Goal: Transaction & Acquisition: Purchase product/service

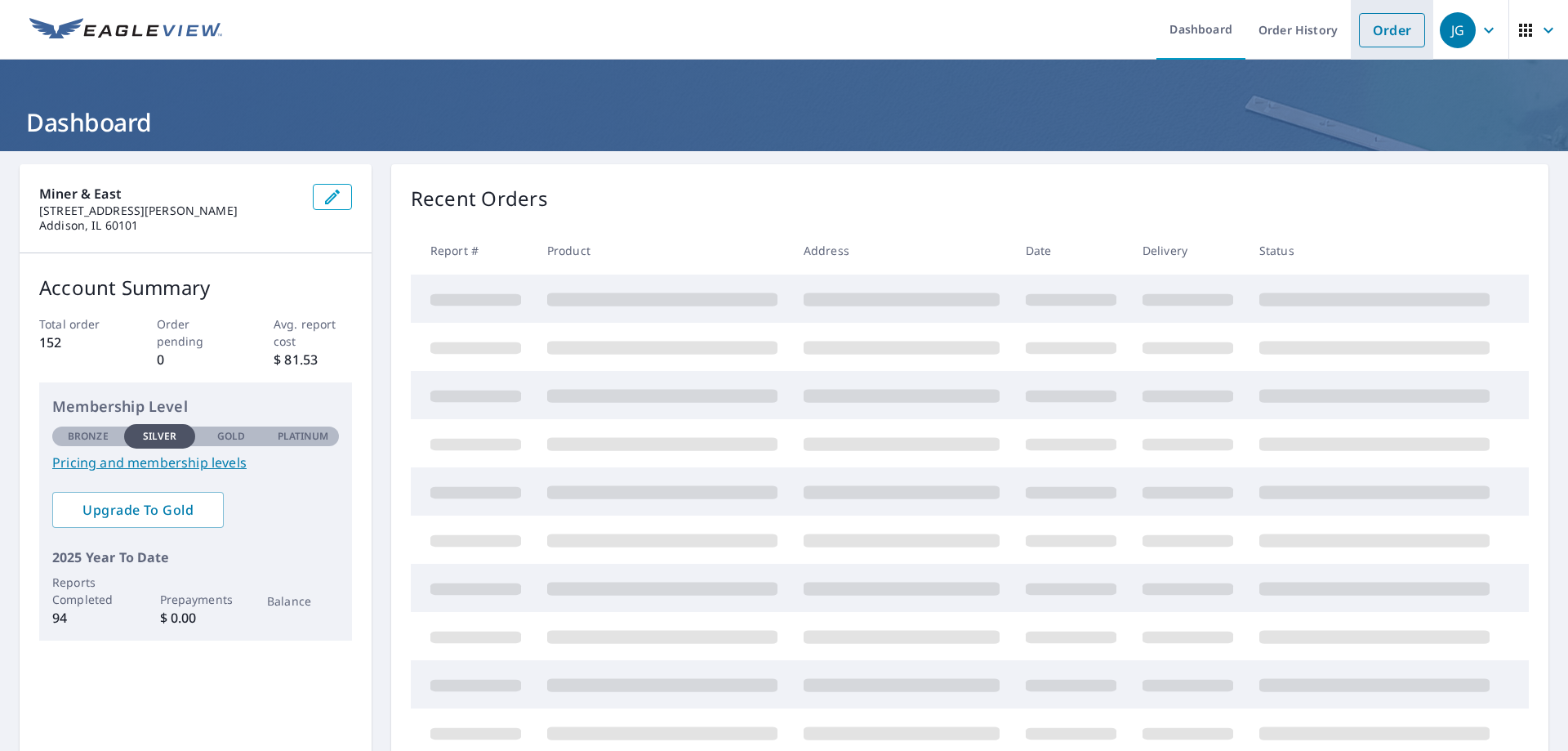
click at [1379, 39] on link "Order" at bounding box center [1392, 30] width 66 height 34
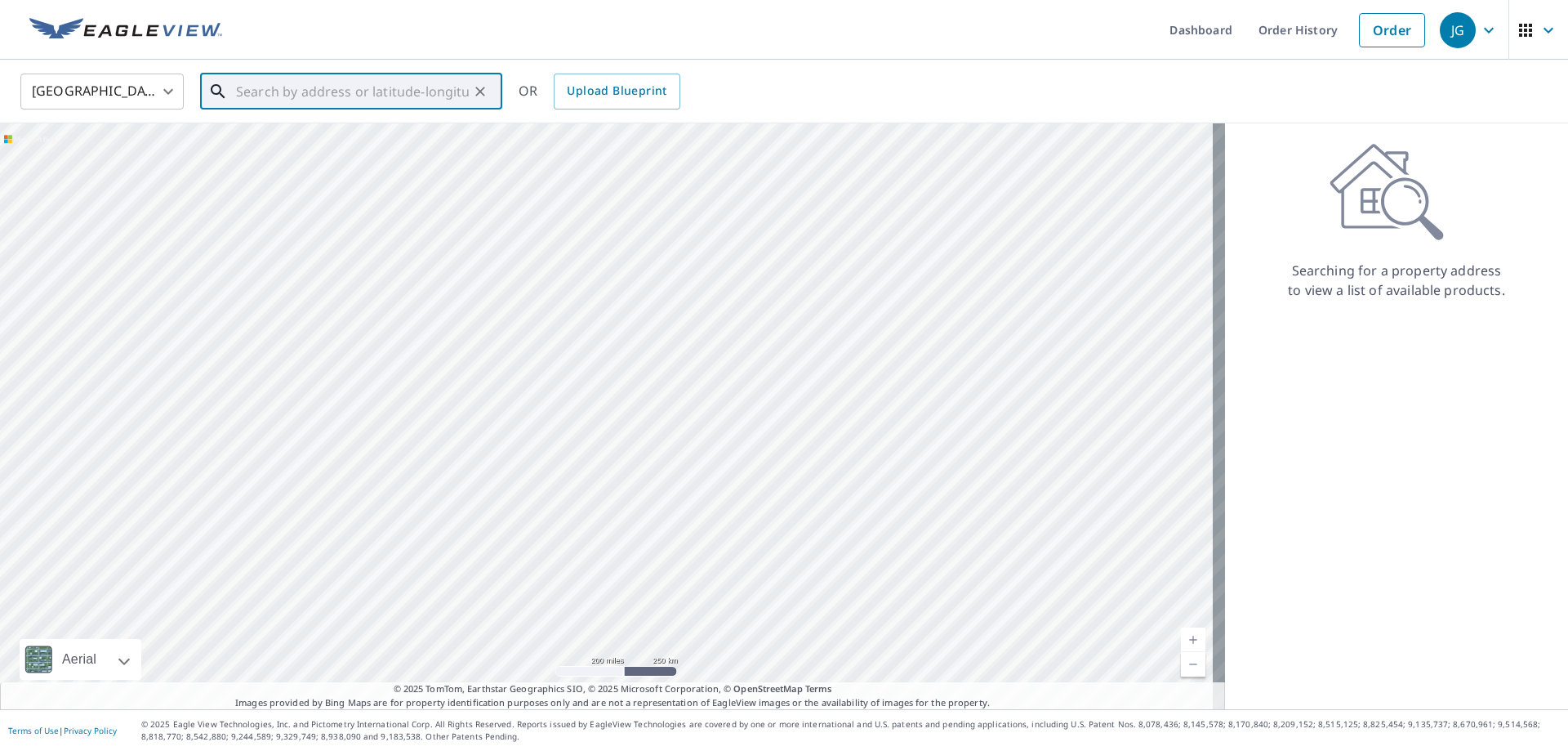
click at [294, 90] on input "text" at bounding box center [352, 91] width 233 height 45
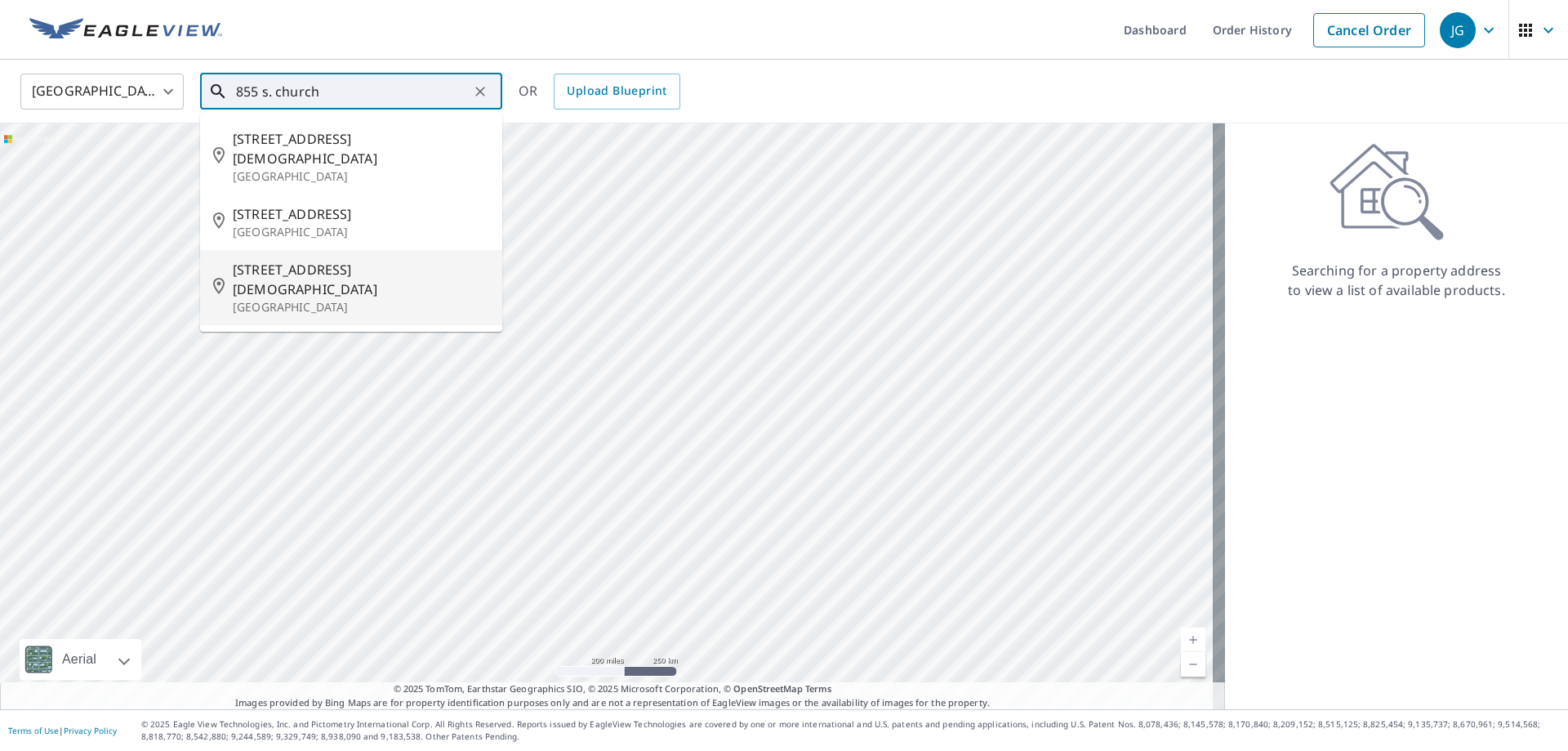
click at [271, 259] on span "[STREET_ADDRESS][DEMOGRAPHIC_DATA]" at bounding box center [361, 279] width 256 height 40
type input "[STREET_ADDRESS][DEMOGRAPHIC_DATA]"
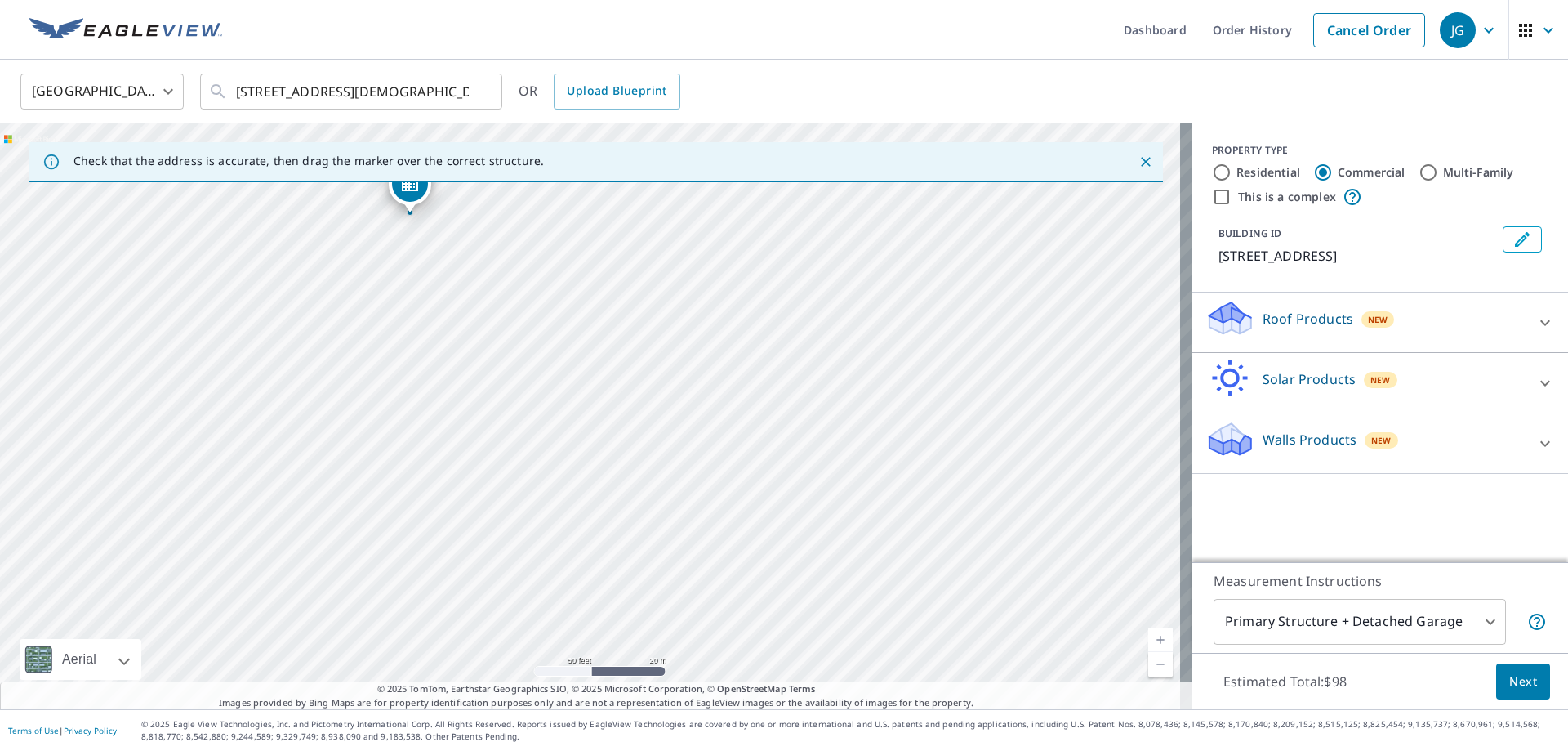
drag, startPoint x: 747, startPoint y: 329, endPoint x: 737, endPoint y: 279, distance: 51.0
click at [737, 279] on div "[STREET_ADDRESS][DEMOGRAPHIC_DATA]" at bounding box center [596, 415] width 1192 height 586
drag, startPoint x: 898, startPoint y: 506, endPoint x: 815, endPoint y: 746, distance: 253.9
click at [815, 746] on div "Dashboard Order History Cancel Order JG [GEOGRAPHIC_DATA] [GEOGRAPHIC_DATA] ​ […" at bounding box center [784, 376] width 1568 height 751
click at [1071, 461] on div "[STREET_ADDRESS][DEMOGRAPHIC_DATA]" at bounding box center [596, 415] width 1192 height 586
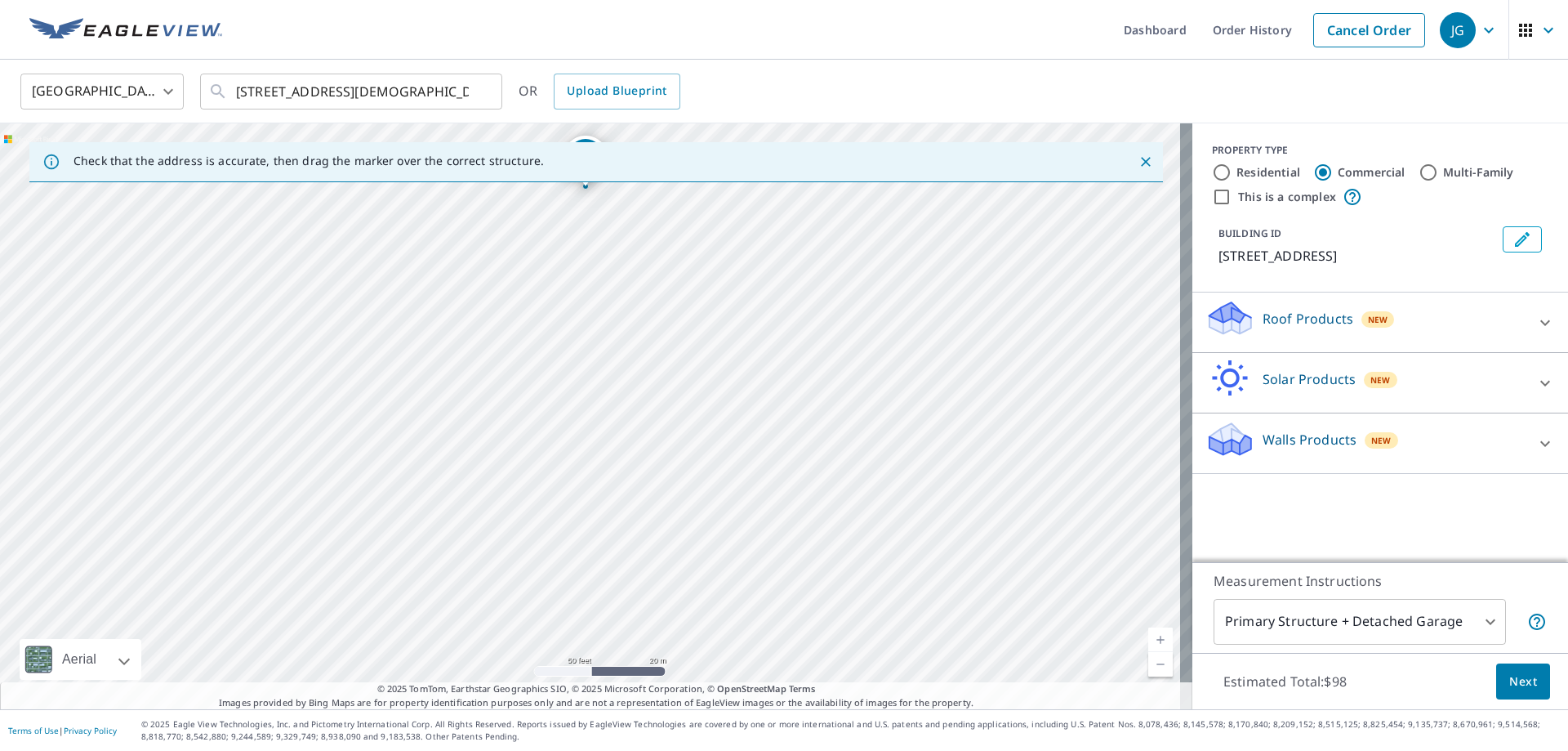
drag, startPoint x: 999, startPoint y: 303, endPoint x: 1114, endPoint y: 384, distance: 140.7
click at [1114, 384] on div "[STREET_ADDRESS][DEMOGRAPHIC_DATA]" at bounding box center [596, 415] width 1192 height 586
drag, startPoint x: 688, startPoint y: 344, endPoint x: 614, endPoint y: 490, distance: 163.7
click at [614, 490] on div "[STREET_ADDRESS][DEMOGRAPHIC_DATA]" at bounding box center [596, 415] width 1192 height 586
click at [592, 300] on div "[STREET_ADDRESS][DEMOGRAPHIC_DATA]" at bounding box center [596, 415] width 1192 height 586
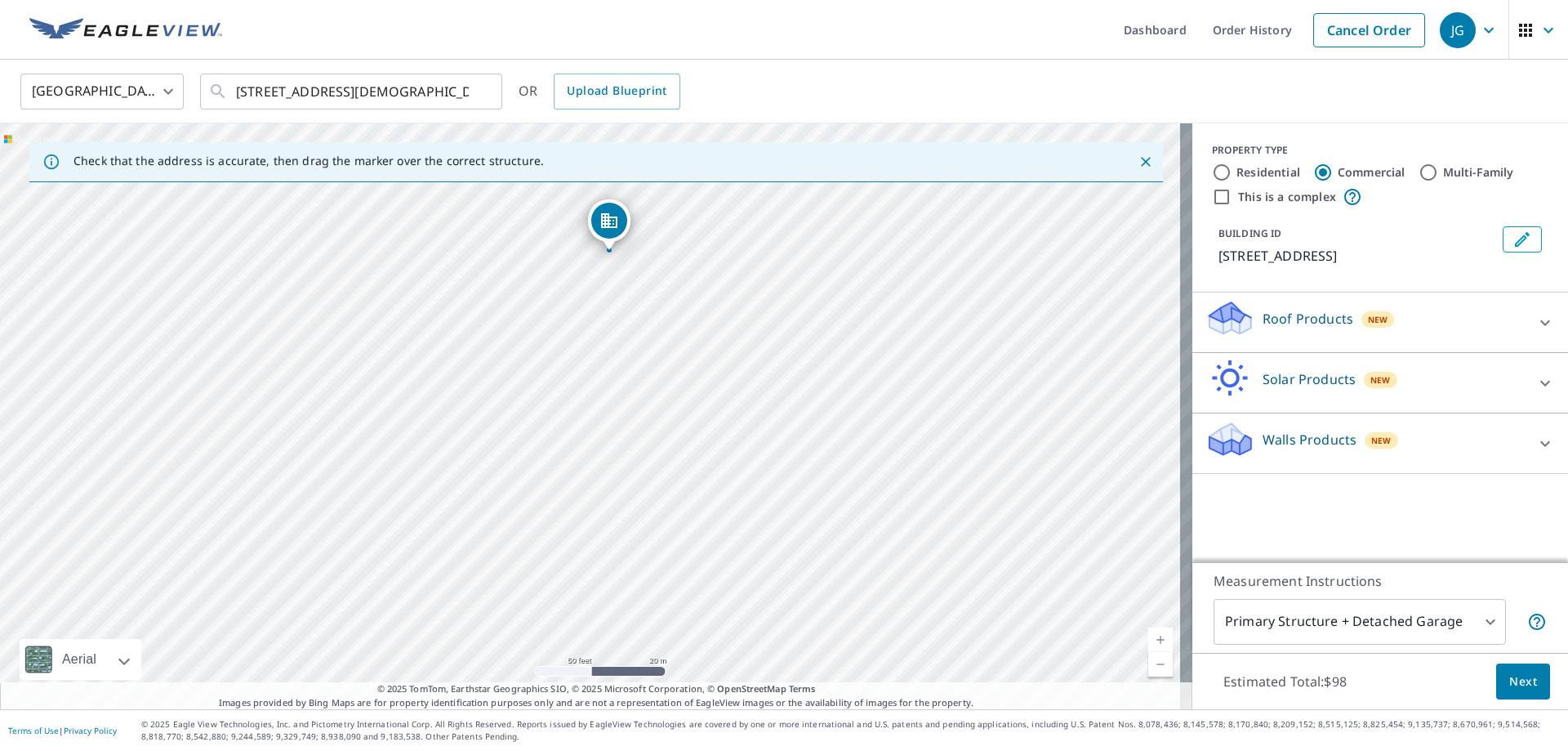
drag, startPoint x: 898, startPoint y: 364, endPoint x: 905, endPoint y: 313, distance: 51.5
click at [905, 313] on div "[STREET_ADDRESS][DEMOGRAPHIC_DATA]" at bounding box center [596, 415] width 1192 height 586
drag, startPoint x: 1110, startPoint y: 404, endPoint x: 948, endPoint y: 278, distance: 205.2
click at [948, 278] on div "[STREET_ADDRESS][DEMOGRAPHIC_DATA]" at bounding box center [596, 415] width 1192 height 586
drag, startPoint x: 772, startPoint y: 282, endPoint x: 810, endPoint y: 454, distance: 176.1
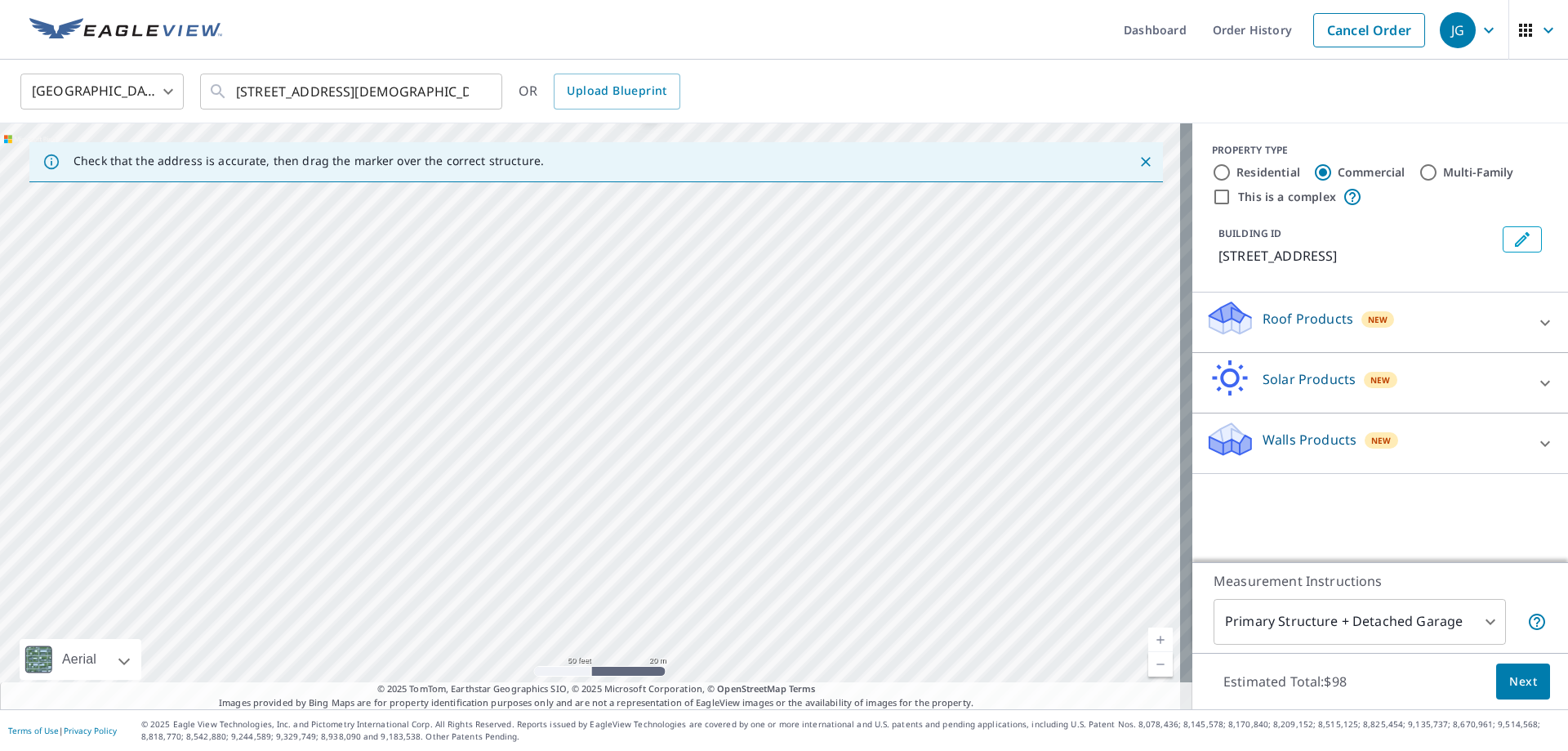
click at [810, 454] on div "[STREET_ADDRESS][DEMOGRAPHIC_DATA]" at bounding box center [596, 415] width 1192 height 586
click at [606, 450] on div "[STREET_ADDRESS][DEMOGRAPHIC_DATA]" at bounding box center [596, 415] width 1192 height 586
click at [489, 88] on button "Clear" at bounding box center [481, 92] width 23 height 23
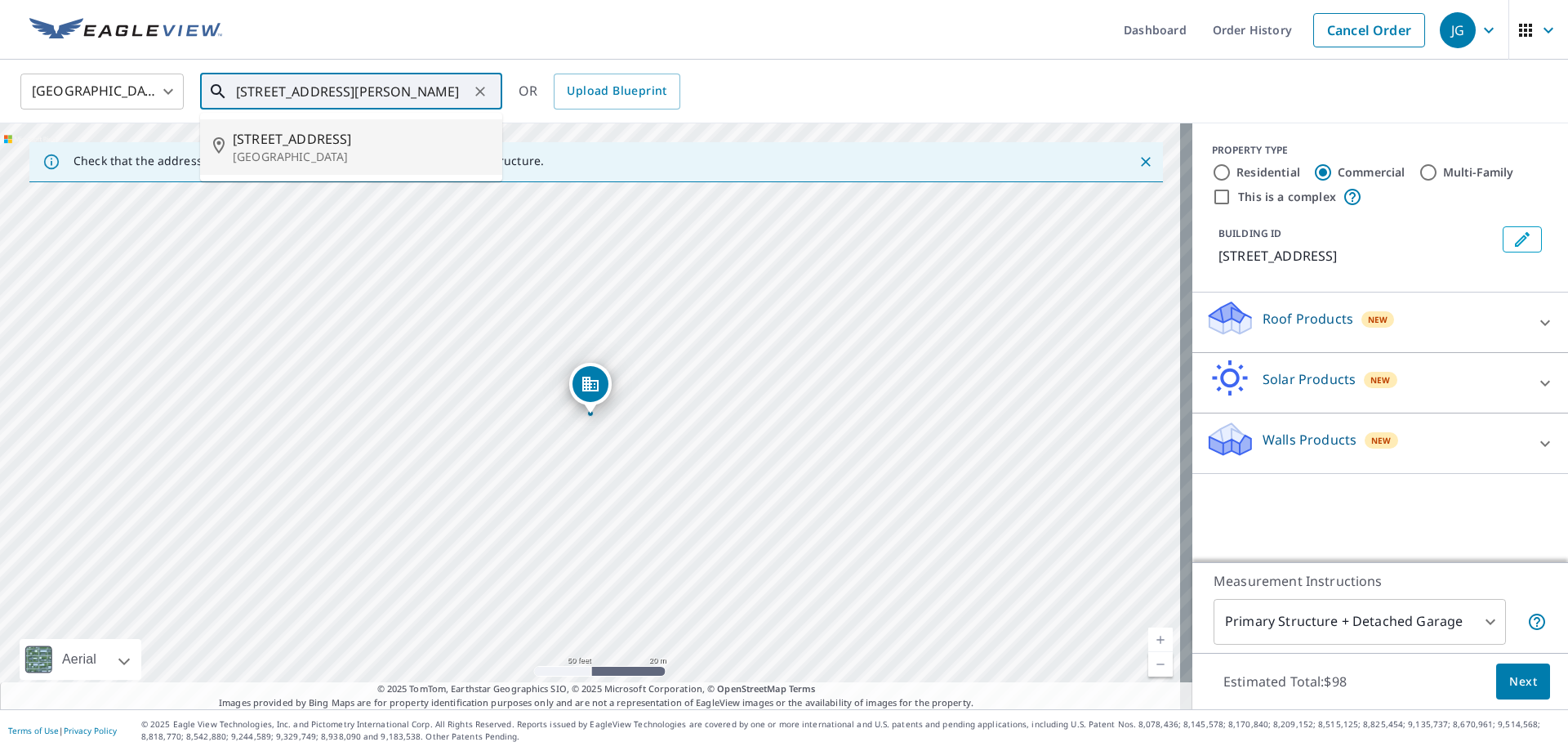
click at [420, 134] on span "[STREET_ADDRESS]" at bounding box center [361, 138] width 256 height 19
type input "[STREET_ADDRESS]"
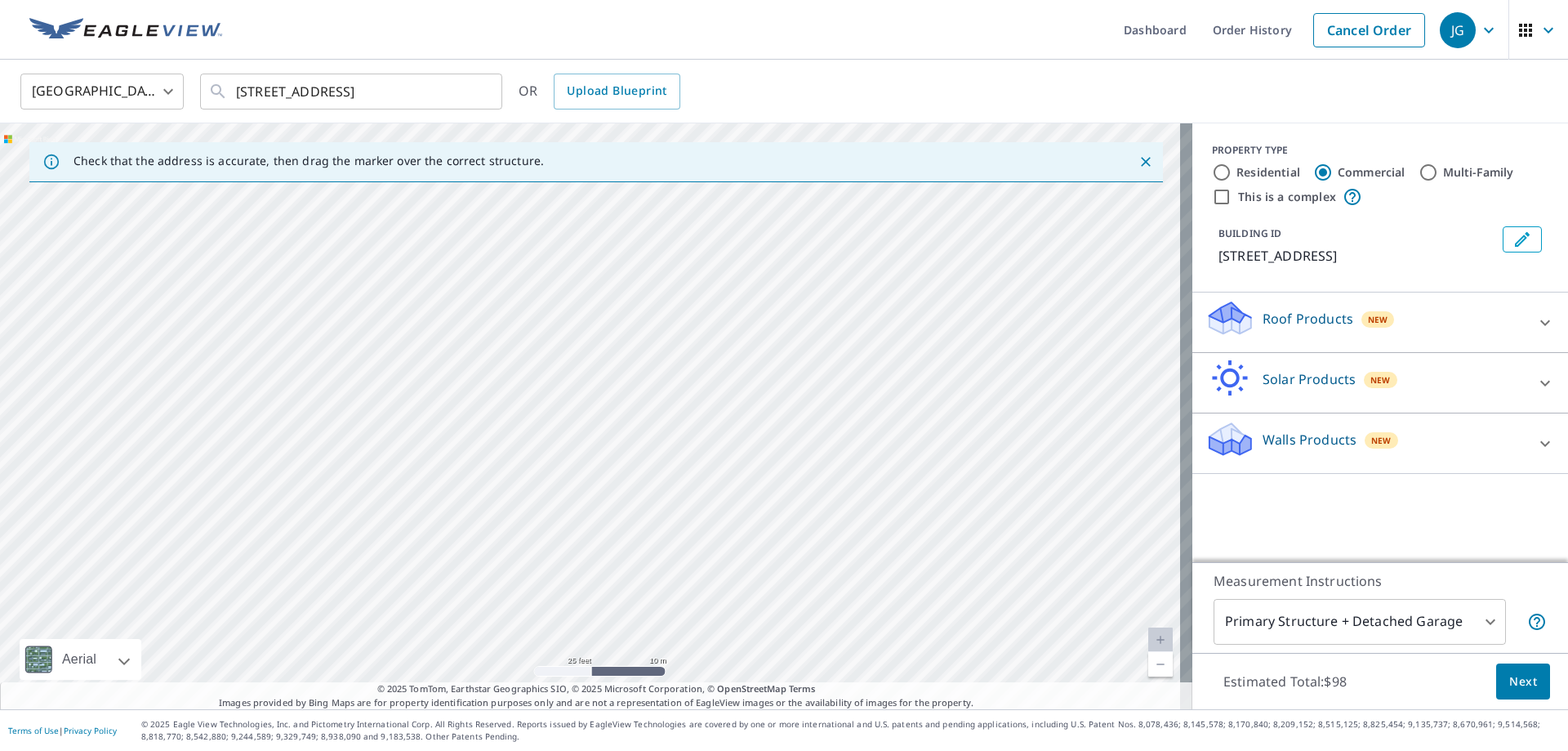
drag, startPoint x: 463, startPoint y: 255, endPoint x: 473, endPoint y: 663, distance: 408.1
click at [473, 663] on div "[STREET_ADDRESS]" at bounding box center [596, 415] width 1192 height 586
drag, startPoint x: 506, startPoint y: 322, endPoint x: 606, endPoint y: 160, distance: 190.4
click at [606, 160] on div "Check that the address is accurate, then drag the marker over the correct struc…" at bounding box center [596, 415] width 1192 height 586
click at [643, 230] on div "[STREET_ADDRESS]" at bounding box center [596, 415] width 1192 height 586
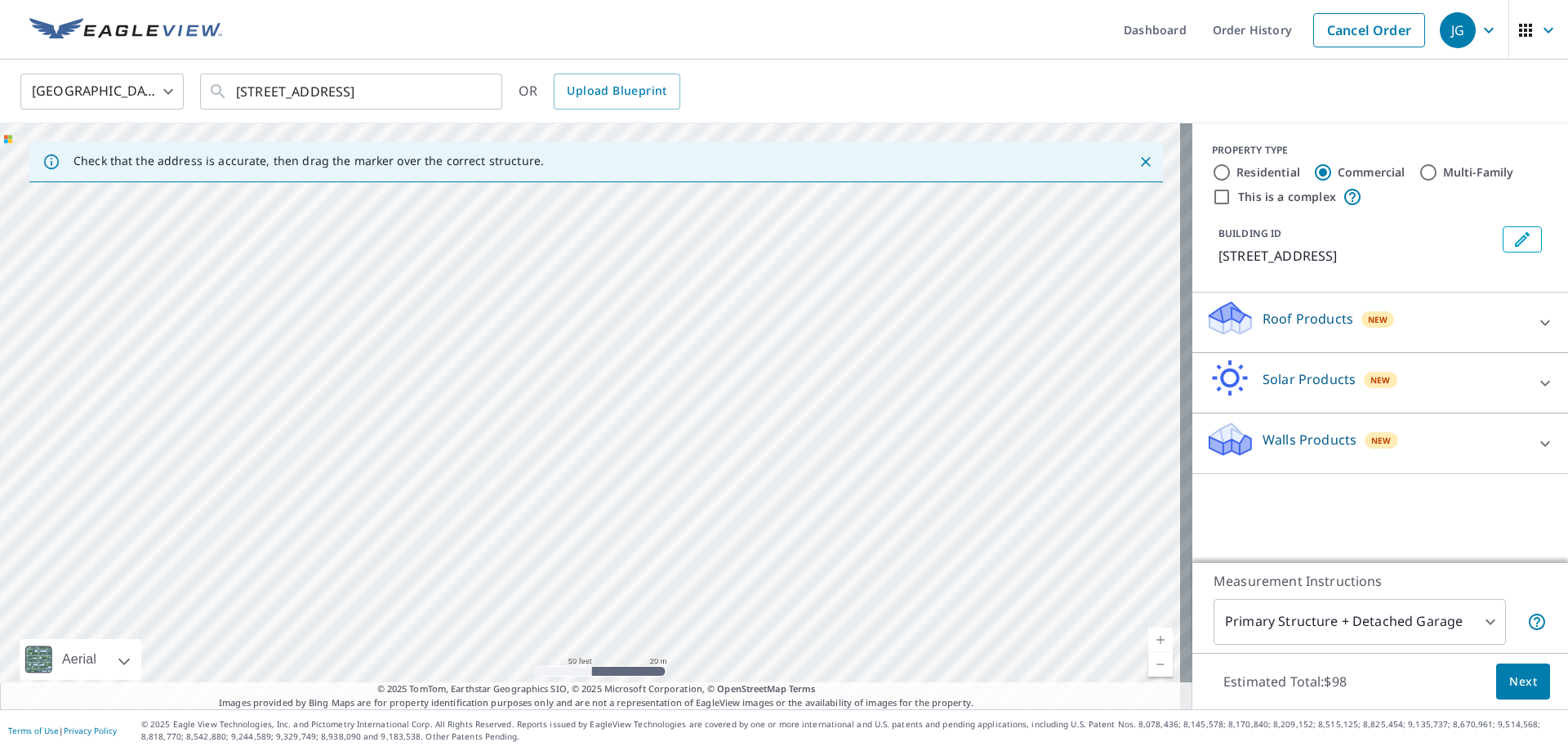
drag, startPoint x: 656, startPoint y: 482, endPoint x: 1140, endPoint y: 326, distance: 508.5
click at [1140, 326] on div "[STREET_ADDRESS]" at bounding box center [596, 415] width 1192 height 586
